Goal: Information Seeking & Learning: Learn about a topic

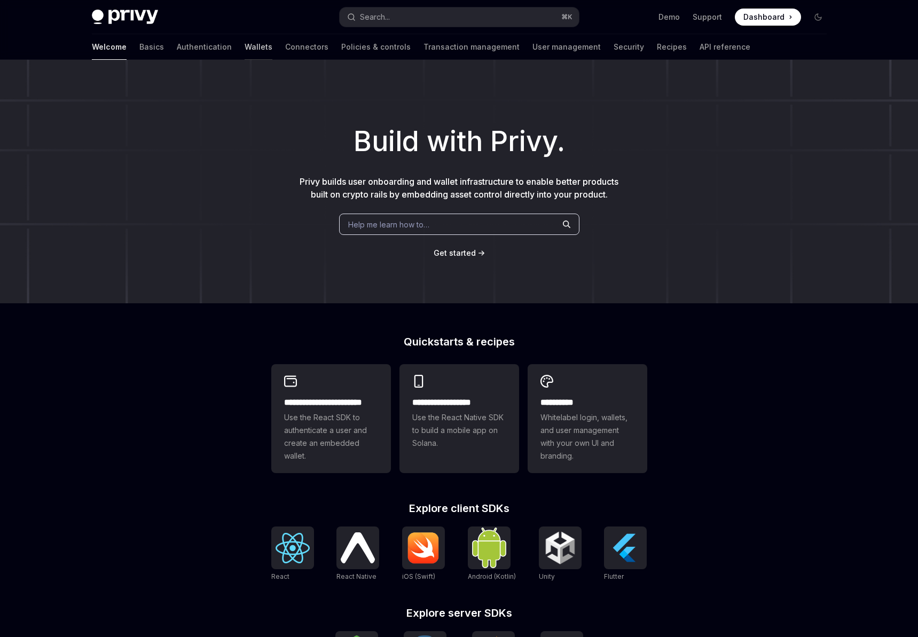
click at [245, 44] on link "Wallets" at bounding box center [259, 47] width 28 height 26
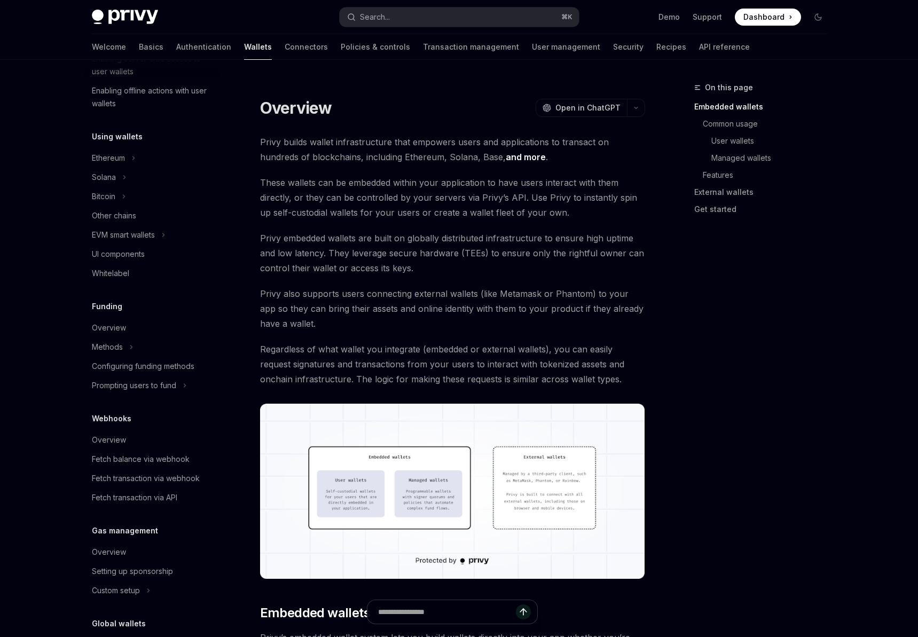
scroll to position [212, 0]
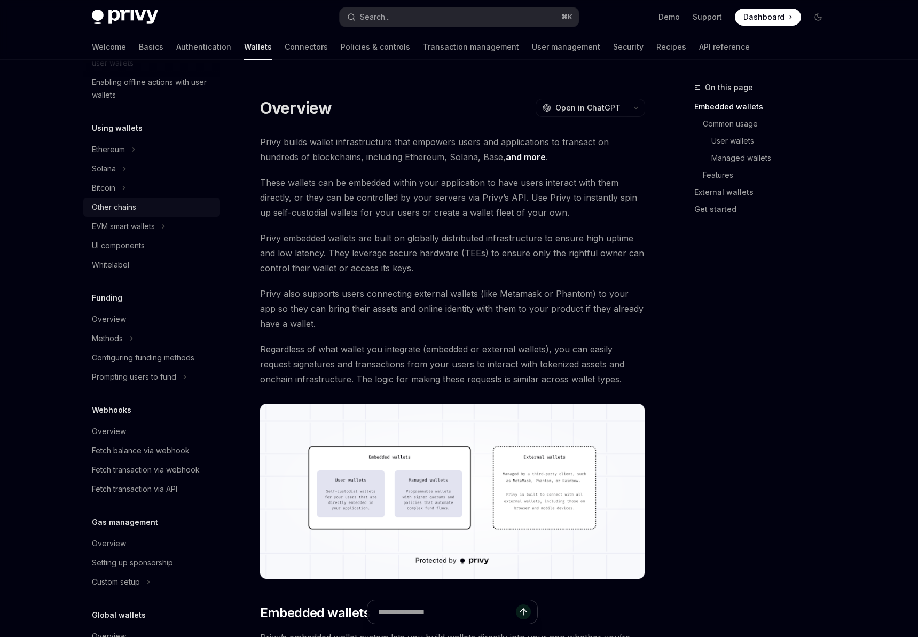
click at [132, 207] on div "Other chains" at bounding box center [114, 207] width 44 height 13
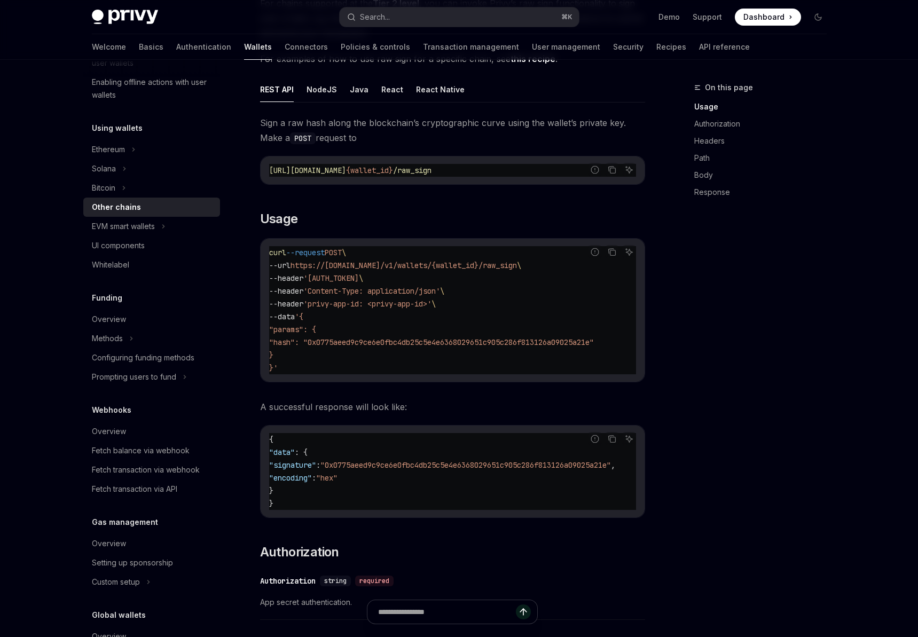
scroll to position [143, 0]
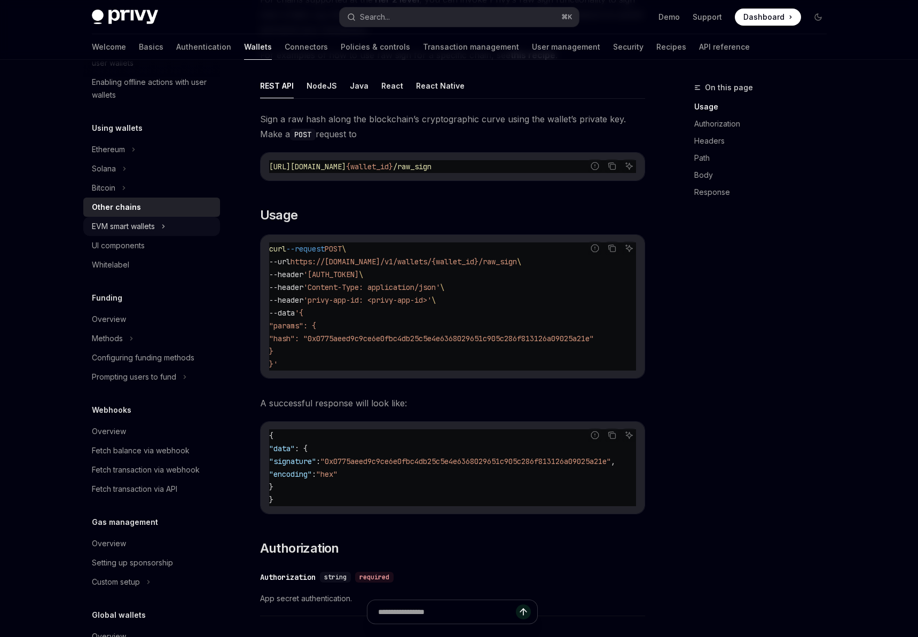
click at [143, 225] on div "EVM smart wallets" at bounding box center [123, 226] width 63 height 13
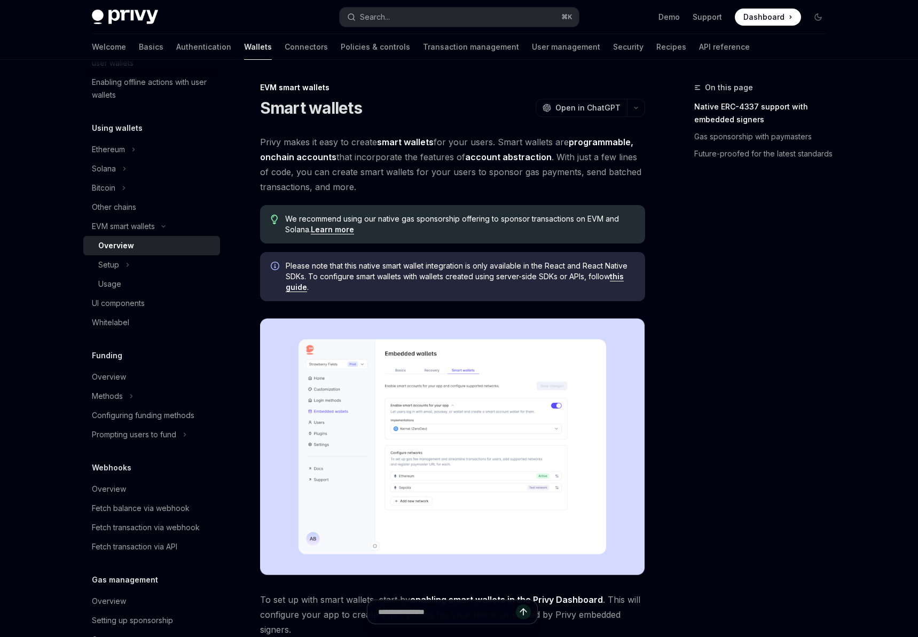
scroll to position [220, 0]
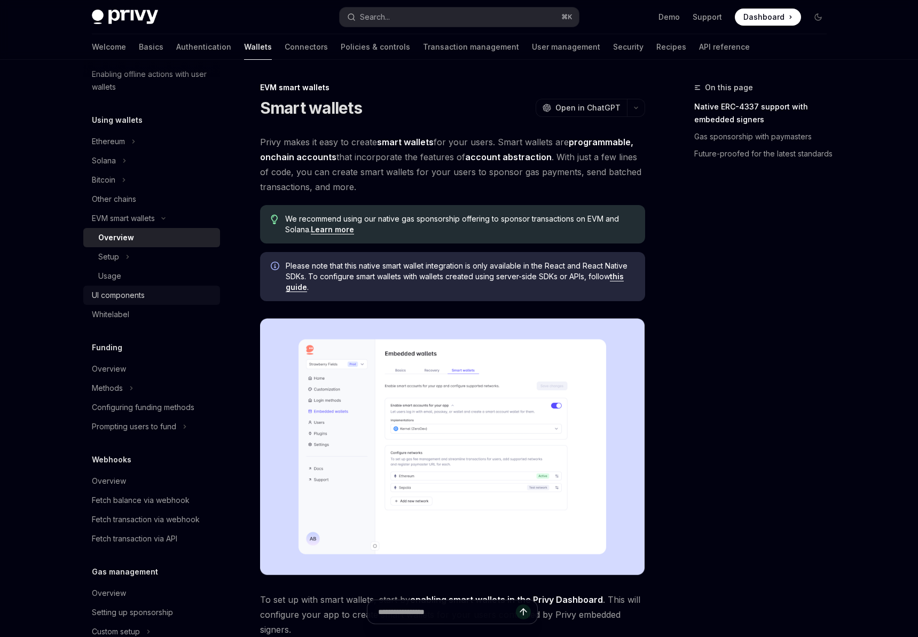
click at [120, 290] on div "UI components" at bounding box center [118, 295] width 53 height 13
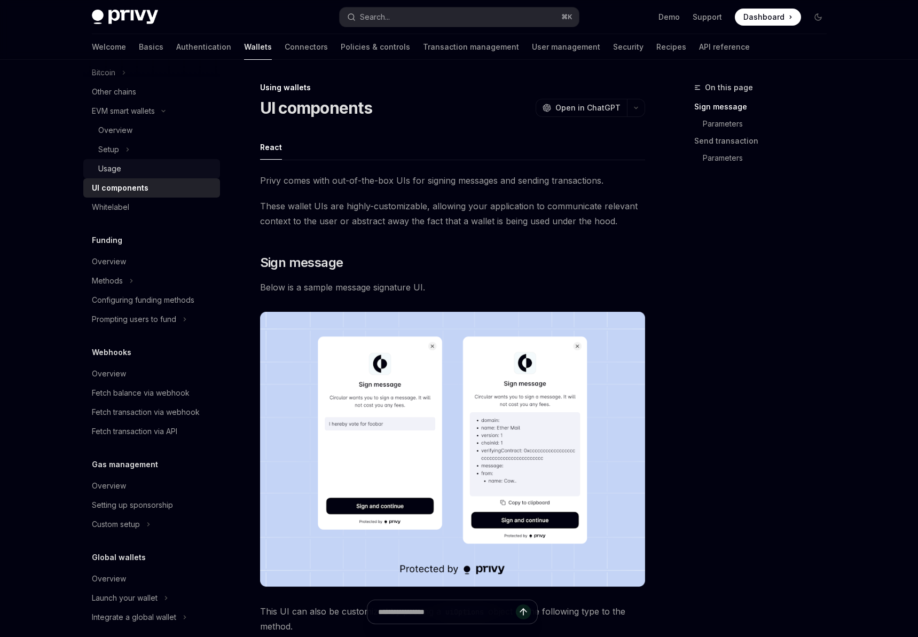
scroll to position [338, 0]
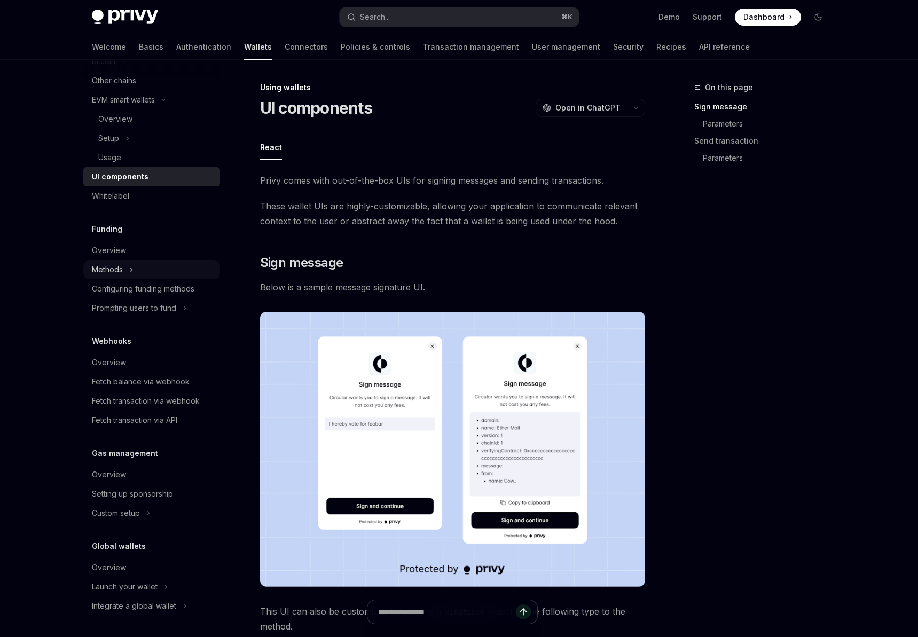
click at [120, 276] on div "Methods" at bounding box center [107, 269] width 31 height 13
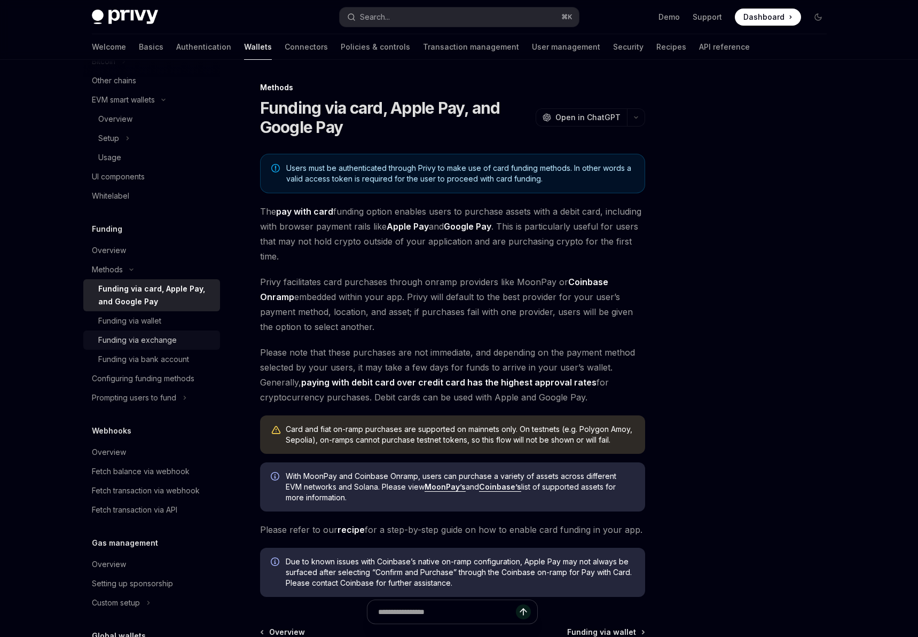
click at [169, 339] on div "Funding via exchange" at bounding box center [137, 340] width 79 height 13
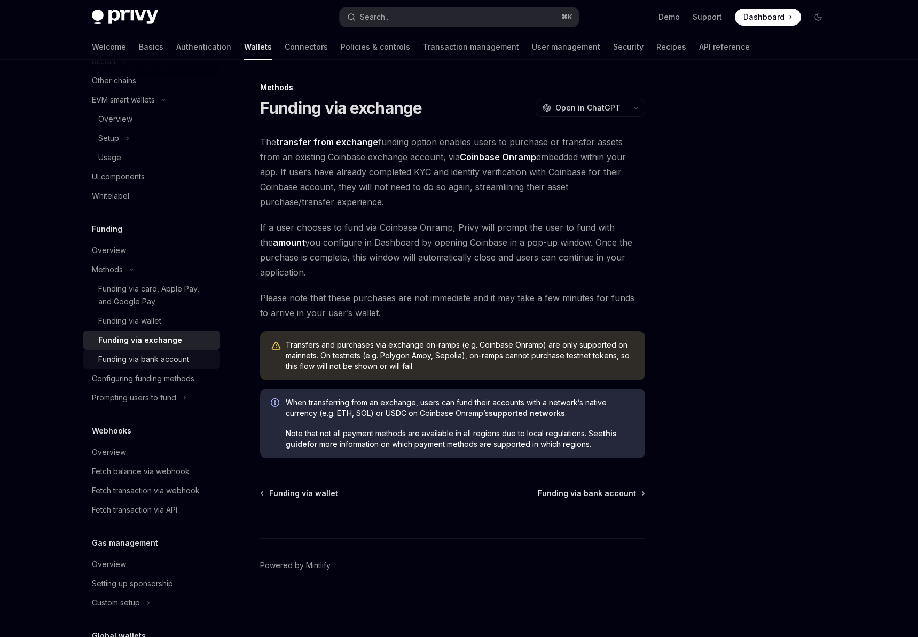
click at [169, 350] on link "Funding via bank account" at bounding box center [151, 359] width 137 height 19
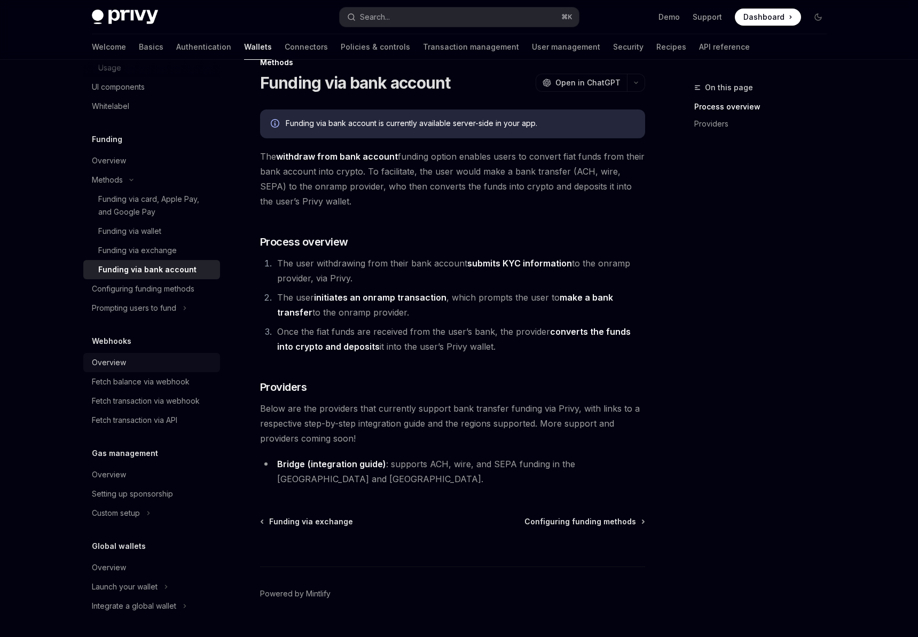
scroll to position [32, 0]
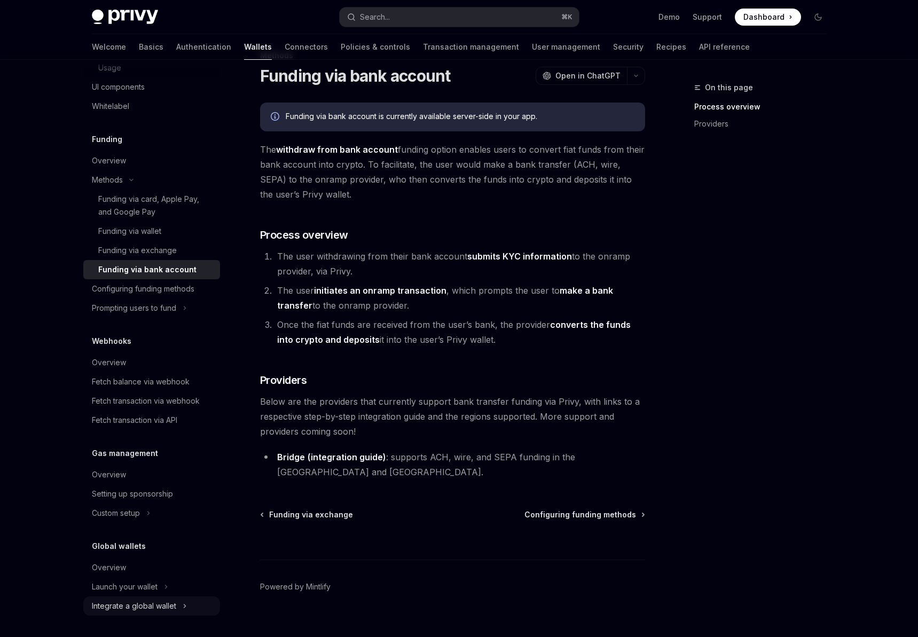
click at [157, 604] on div "Integrate a global wallet" at bounding box center [134, 606] width 84 height 13
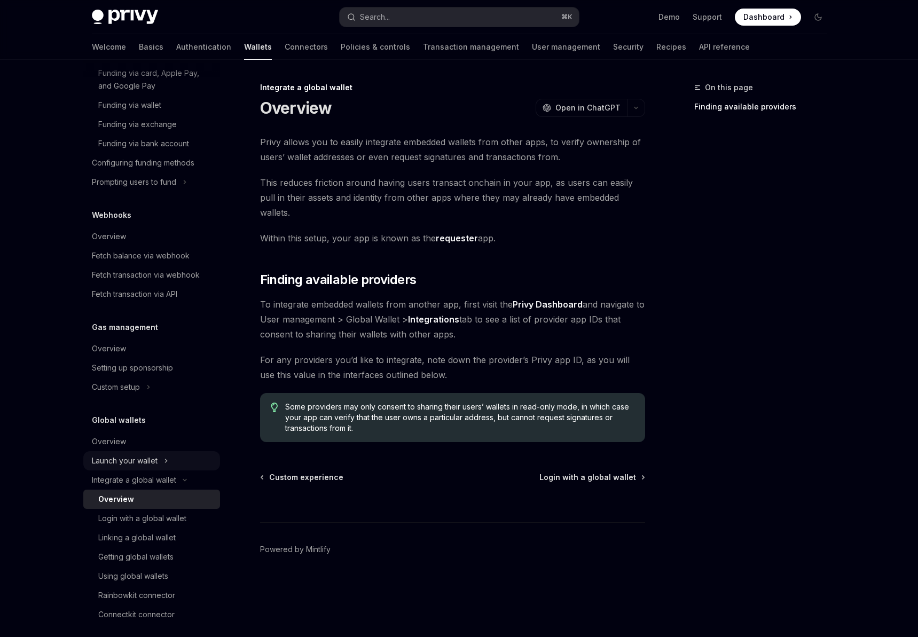
scroll to position [563, 0]
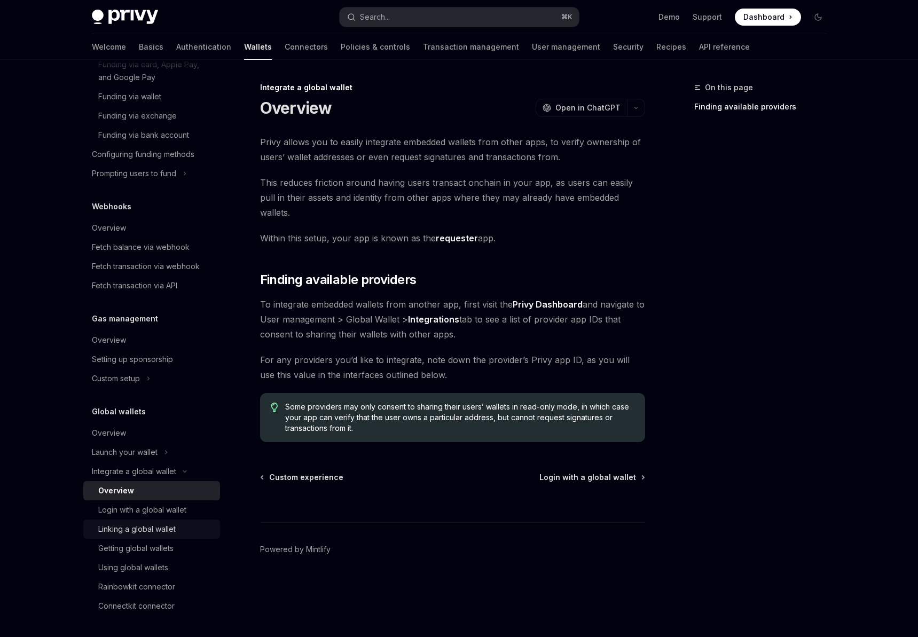
click at [154, 526] on div "Linking a global wallet" at bounding box center [136, 529] width 77 height 13
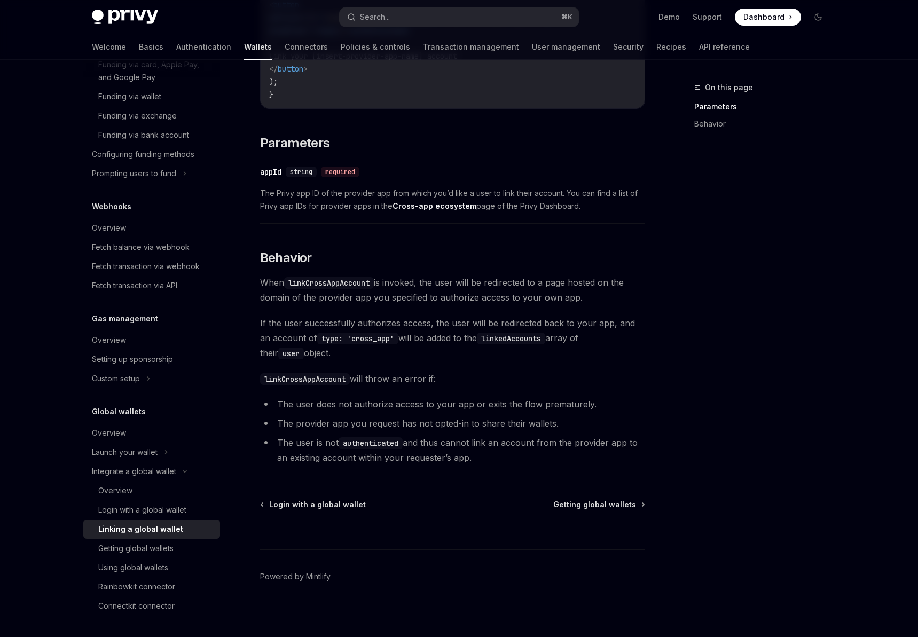
scroll to position [318, 0]
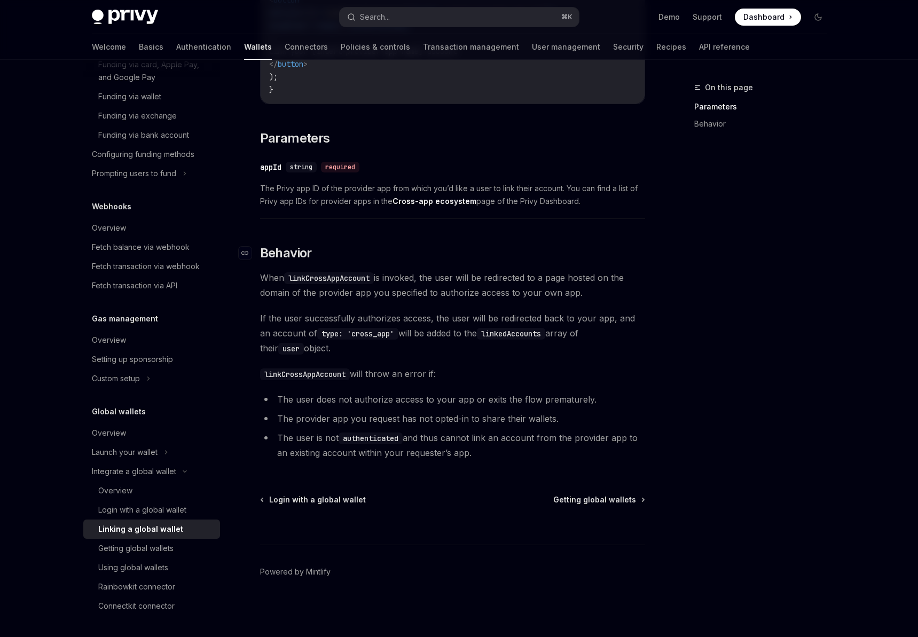
click at [628, 251] on h2 "​ Behavior" at bounding box center [452, 253] width 385 height 17
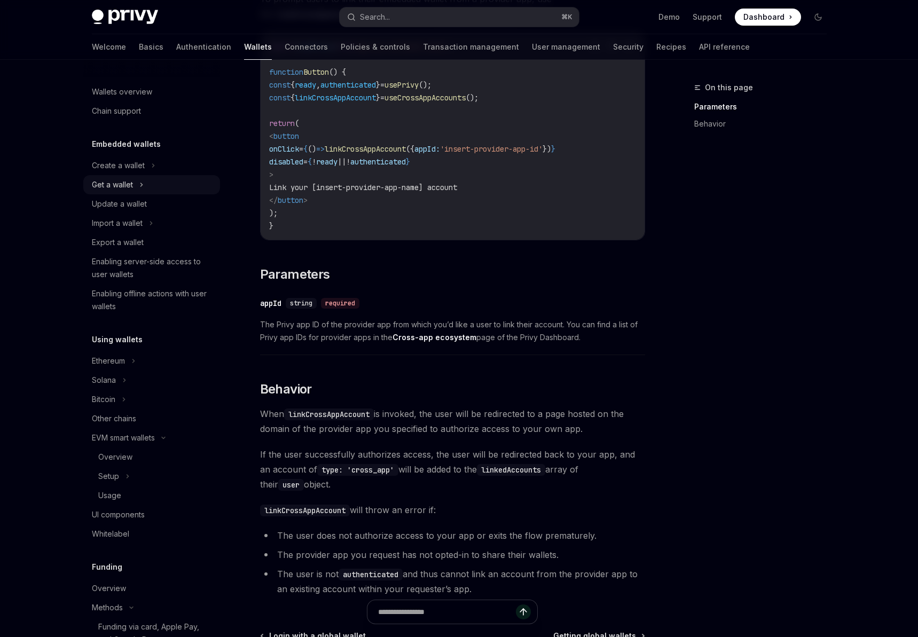
scroll to position [0, 0]
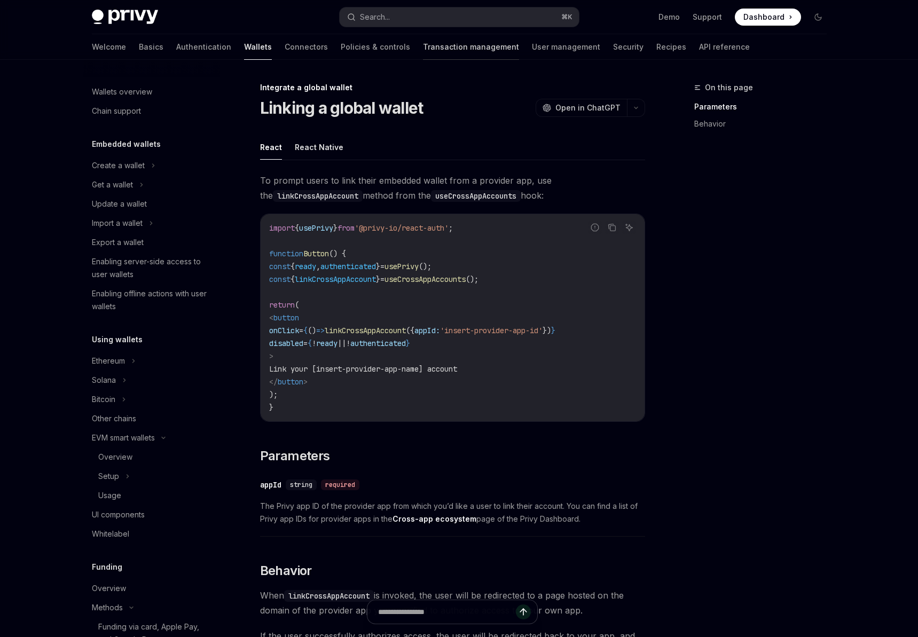
click at [423, 50] on link "Transaction management" at bounding box center [471, 47] width 96 height 26
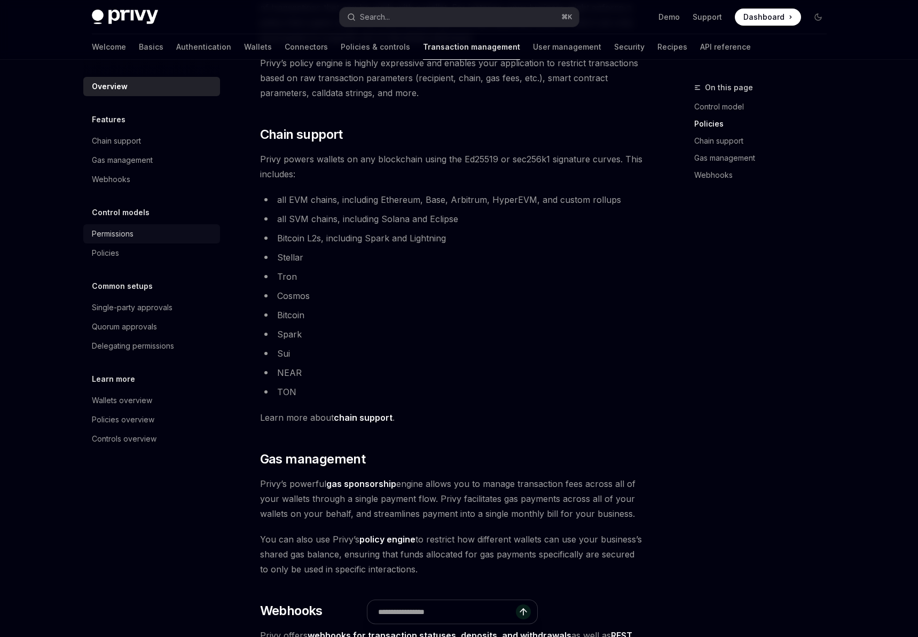
scroll to position [527, 0]
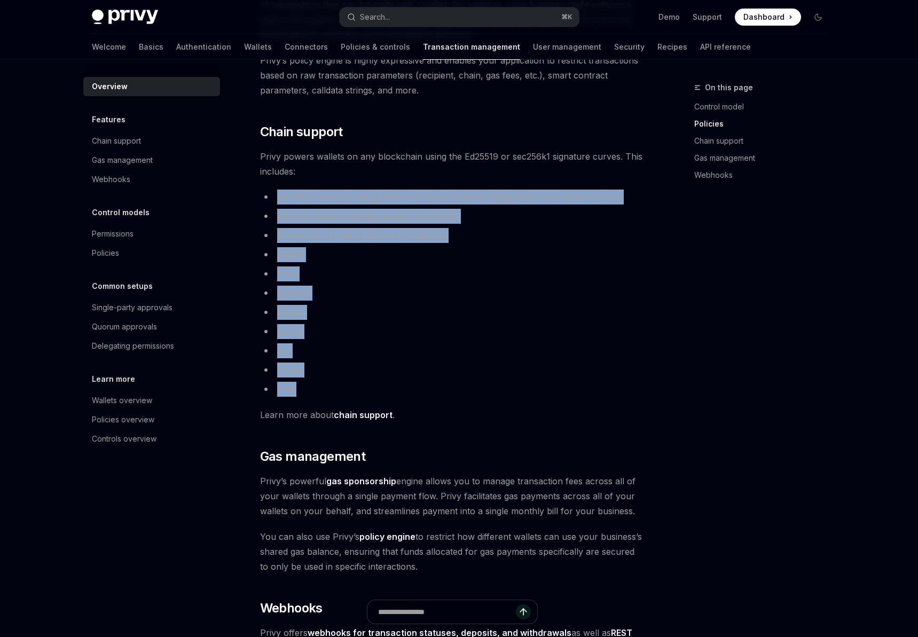
drag, startPoint x: 297, startPoint y: 396, endPoint x: 271, endPoint y: 192, distance: 205.1
click at [271, 192] on ul "all EVM chains, including Ethereum, Base, Arbitrum, HyperEVM, and custom rollup…" at bounding box center [452, 293] width 385 height 207
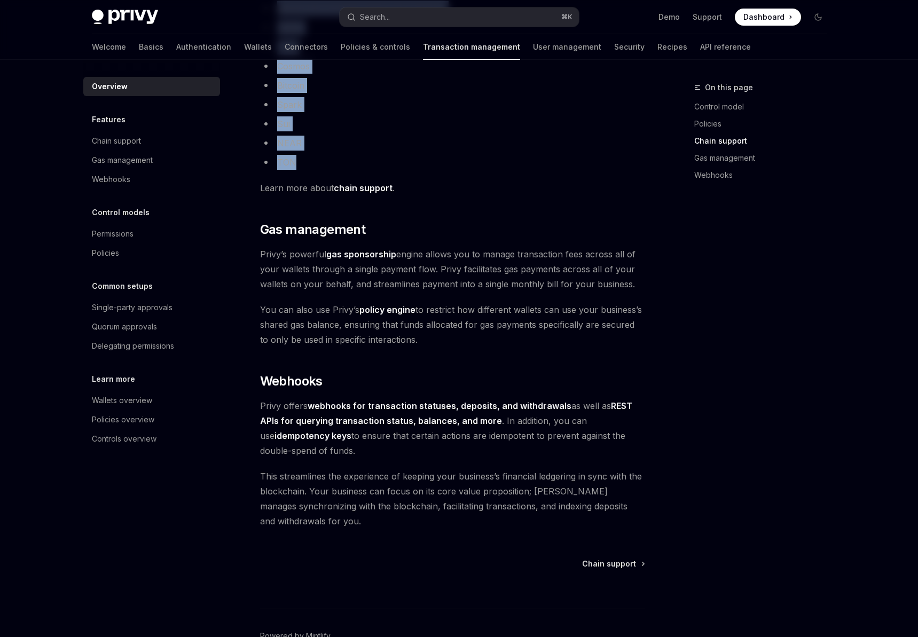
scroll to position [819, 0]
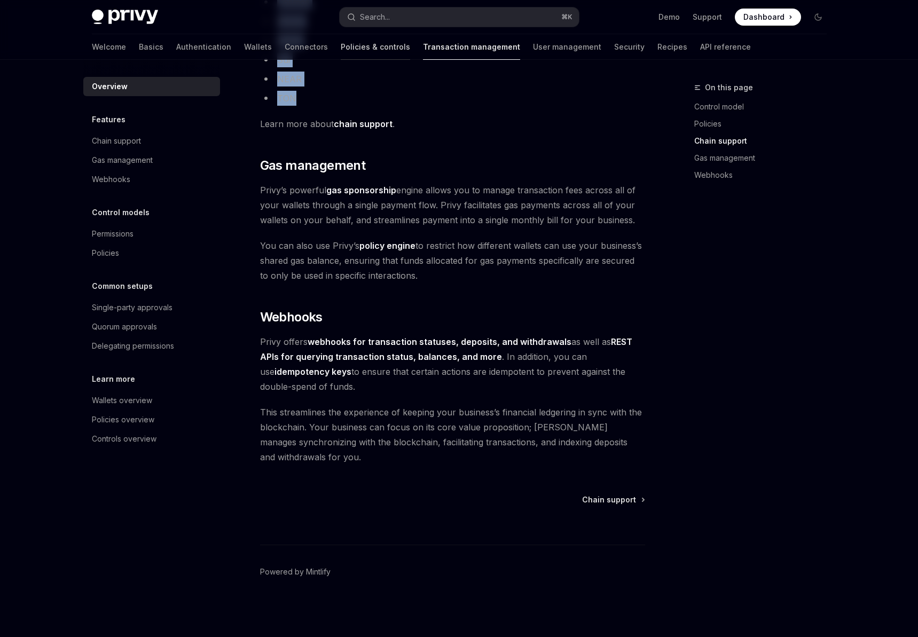
click at [346, 44] on link "Policies & controls" at bounding box center [375, 47] width 69 height 26
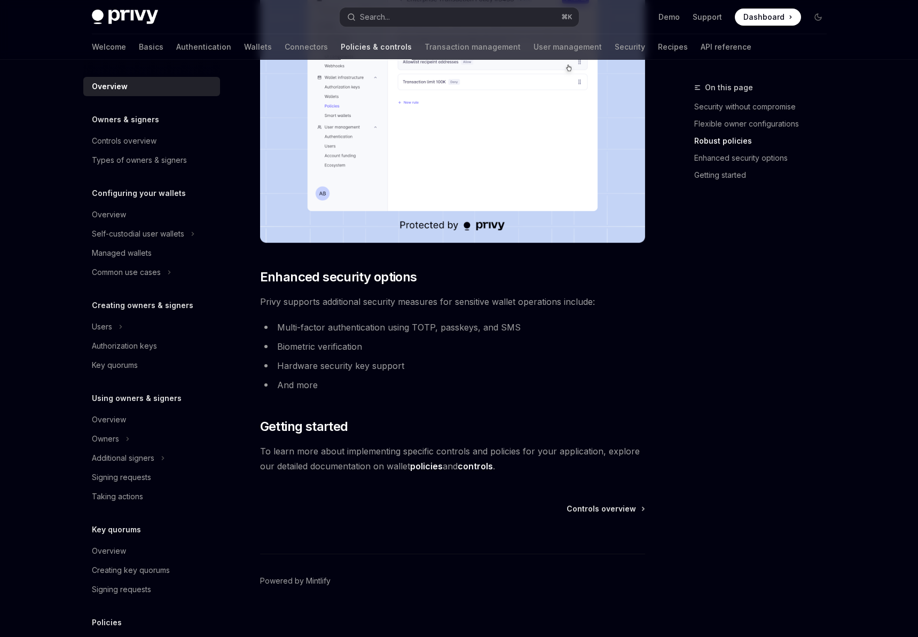
scroll to position [733, 0]
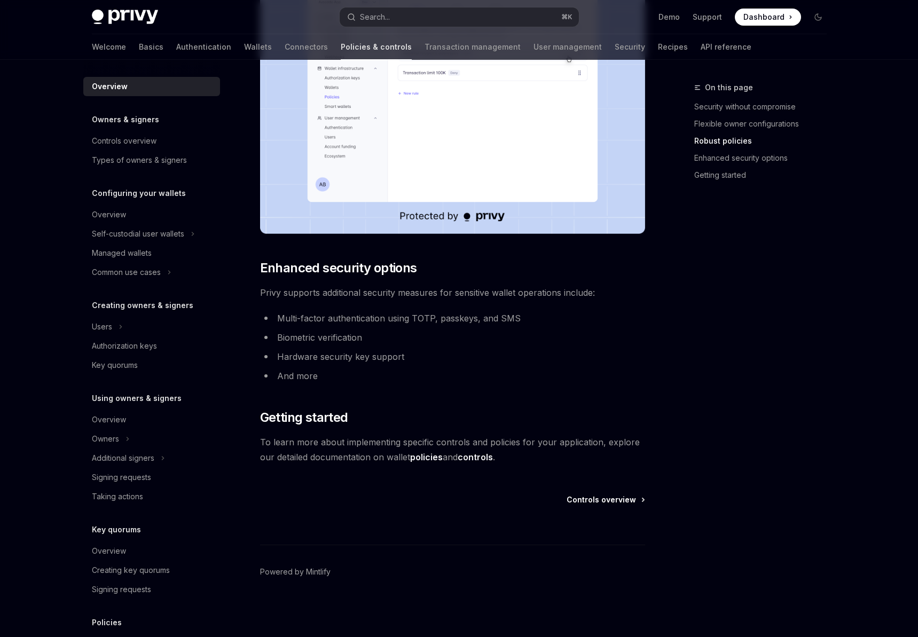
click at [597, 500] on span "Controls overview" at bounding box center [601, 500] width 69 height 11
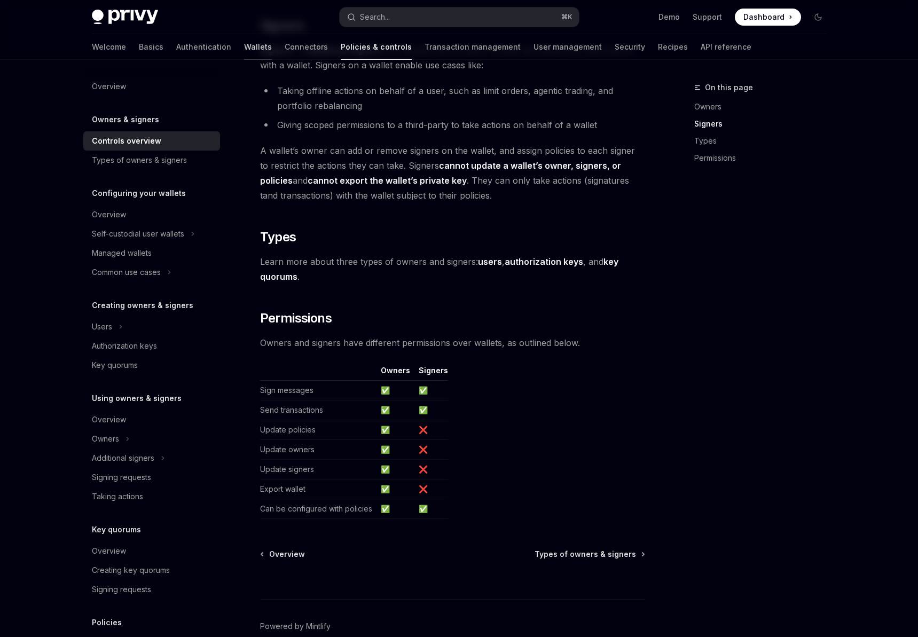
click at [244, 41] on link "Wallets" at bounding box center [258, 47] width 28 height 26
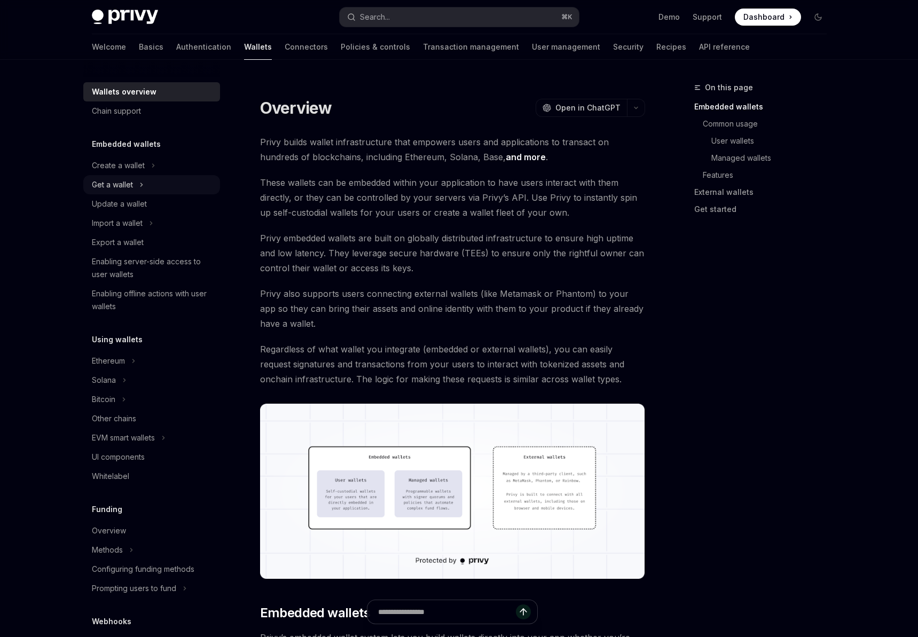
click at [131, 178] on div "Get a wallet" at bounding box center [112, 184] width 41 height 13
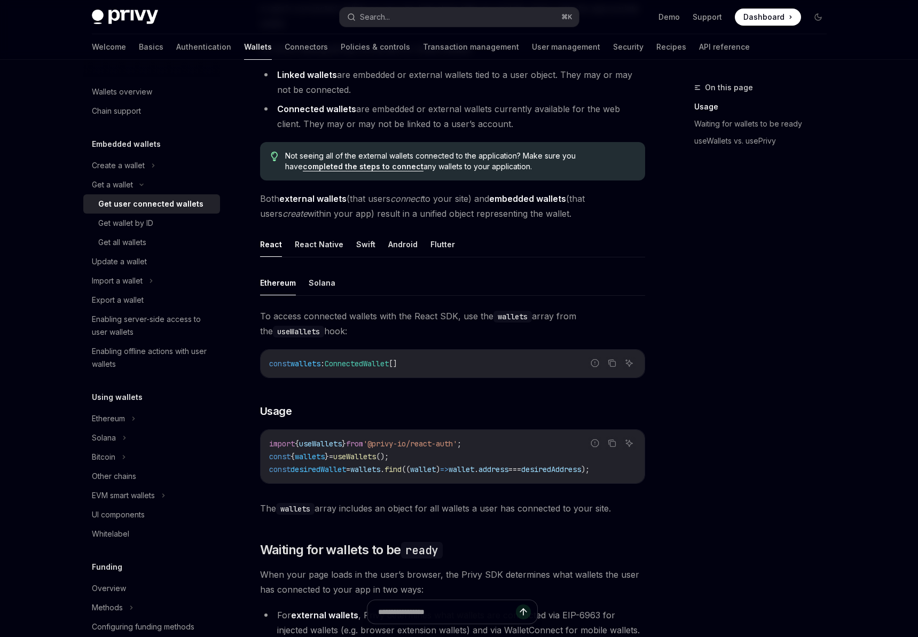
scroll to position [151, 0]
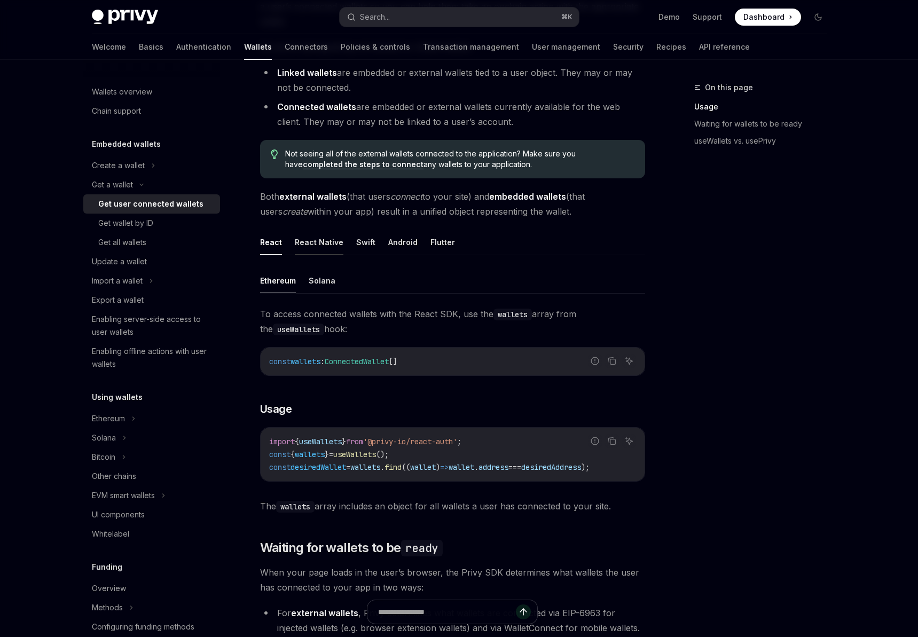
click at [319, 242] on button "React Native" at bounding box center [319, 242] width 49 height 25
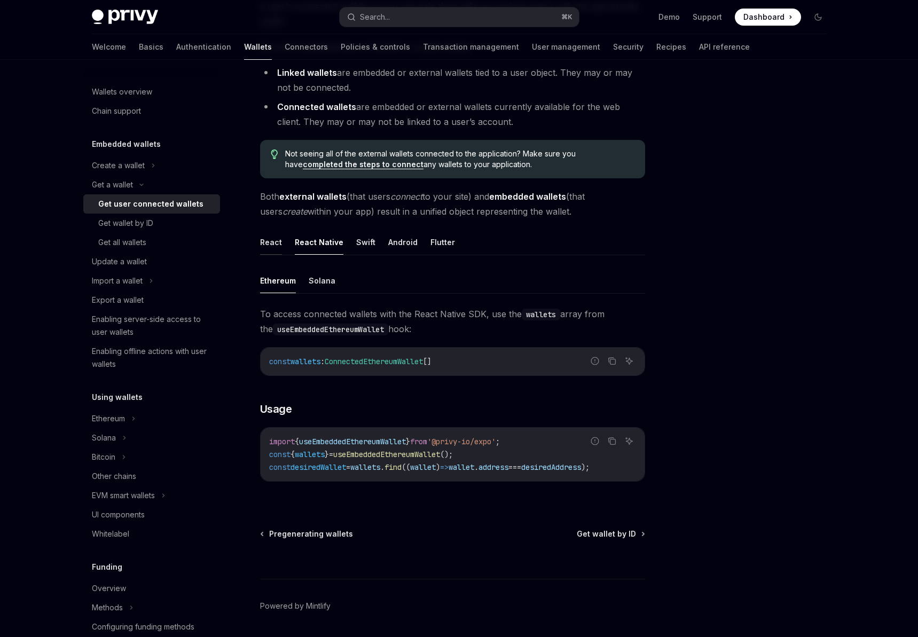
click at [279, 242] on button "React" at bounding box center [271, 242] width 22 height 25
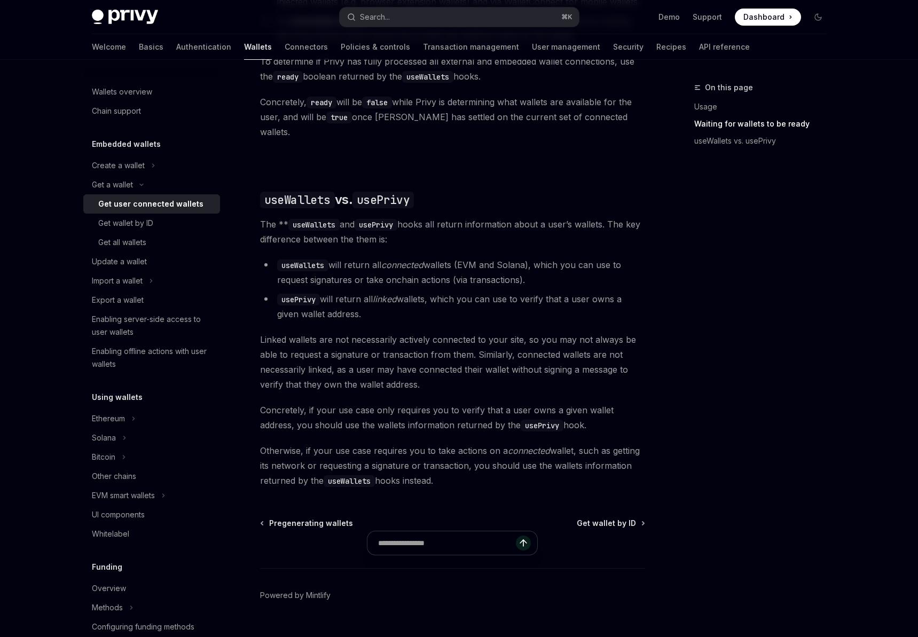
scroll to position [790, 0]
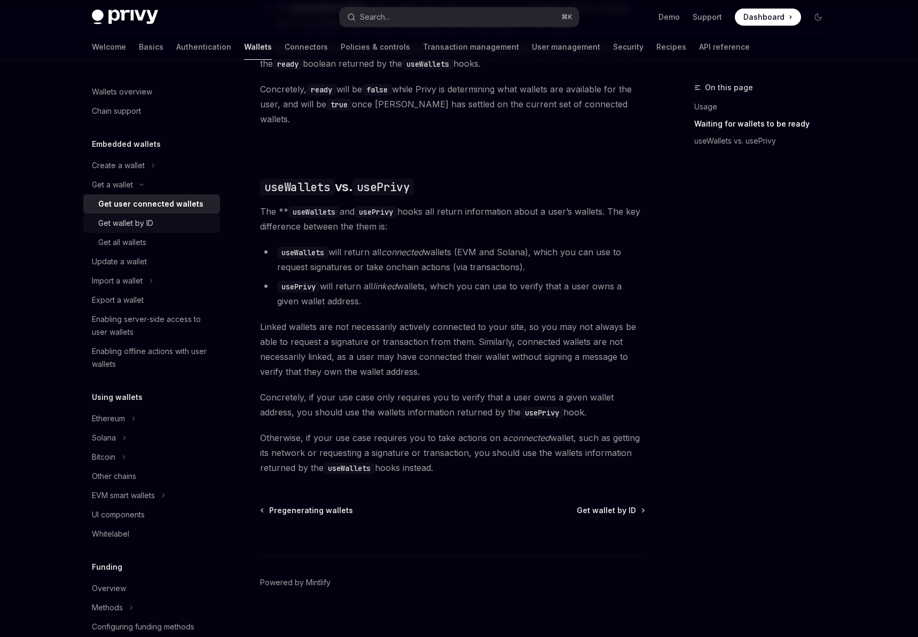
click at [125, 224] on div "Get wallet by ID" at bounding box center [125, 223] width 55 height 13
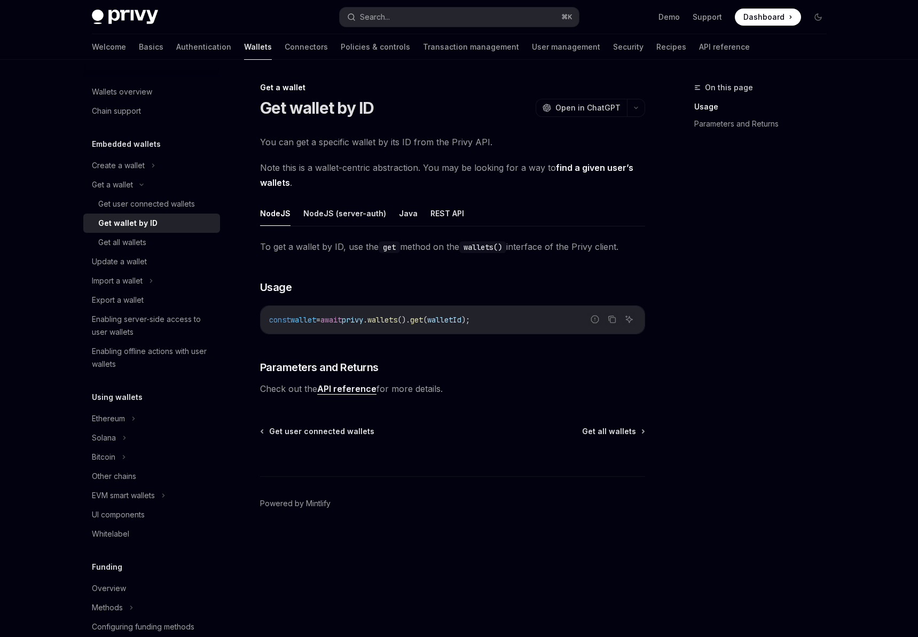
drag, startPoint x: 512, startPoint y: 328, endPoint x: 342, endPoint y: 327, distance: 169.9
click at [308, 325] on div "const wallet = await privy . wallets (). get ( walletId );" at bounding box center [453, 320] width 384 height 28
click at [508, 317] on code "const wallet = await privy . wallets (). get ( walletId );" at bounding box center [452, 320] width 367 height 13
click at [351, 390] on link "API reference" at bounding box center [346, 389] width 59 height 11
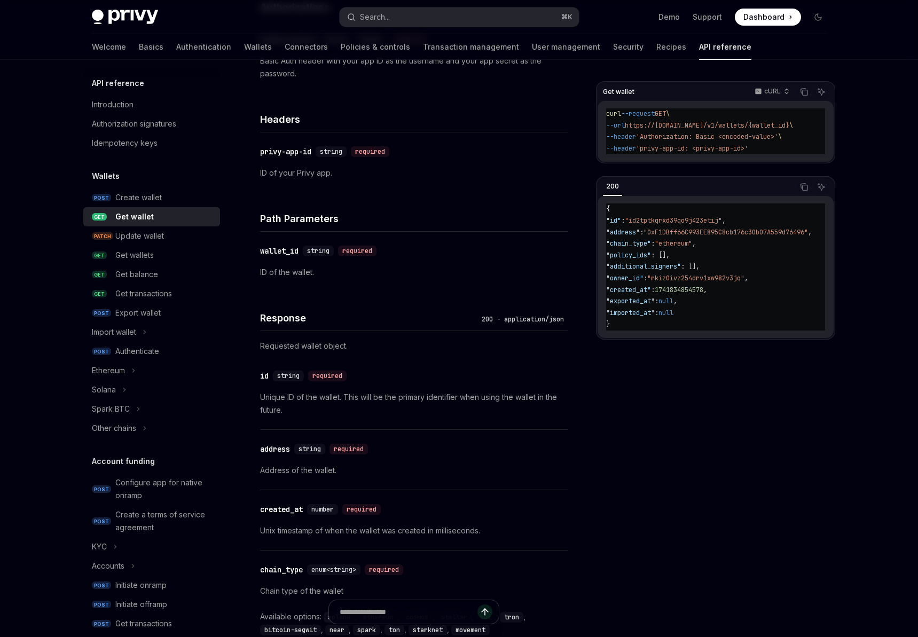
click at [221, 50] on div "Welcome Basics Authentication Wallets Connectors Policies & controls Transactio…" at bounding box center [422, 47] width 660 height 26
click at [244, 45] on link "Wallets" at bounding box center [258, 47] width 28 height 26
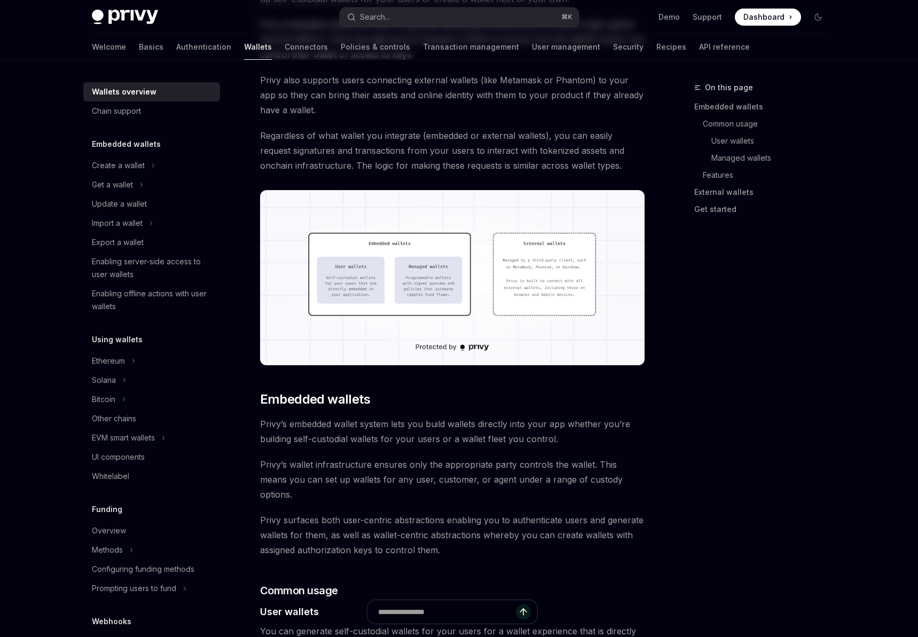
type textarea "*"
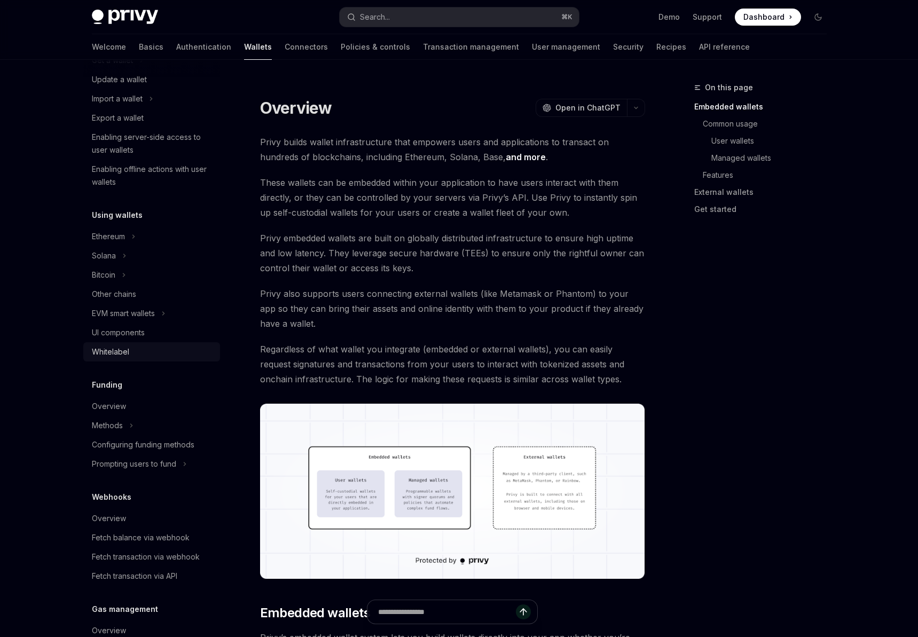
scroll to position [143, 0]
